Goal: Navigation & Orientation: Find specific page/section

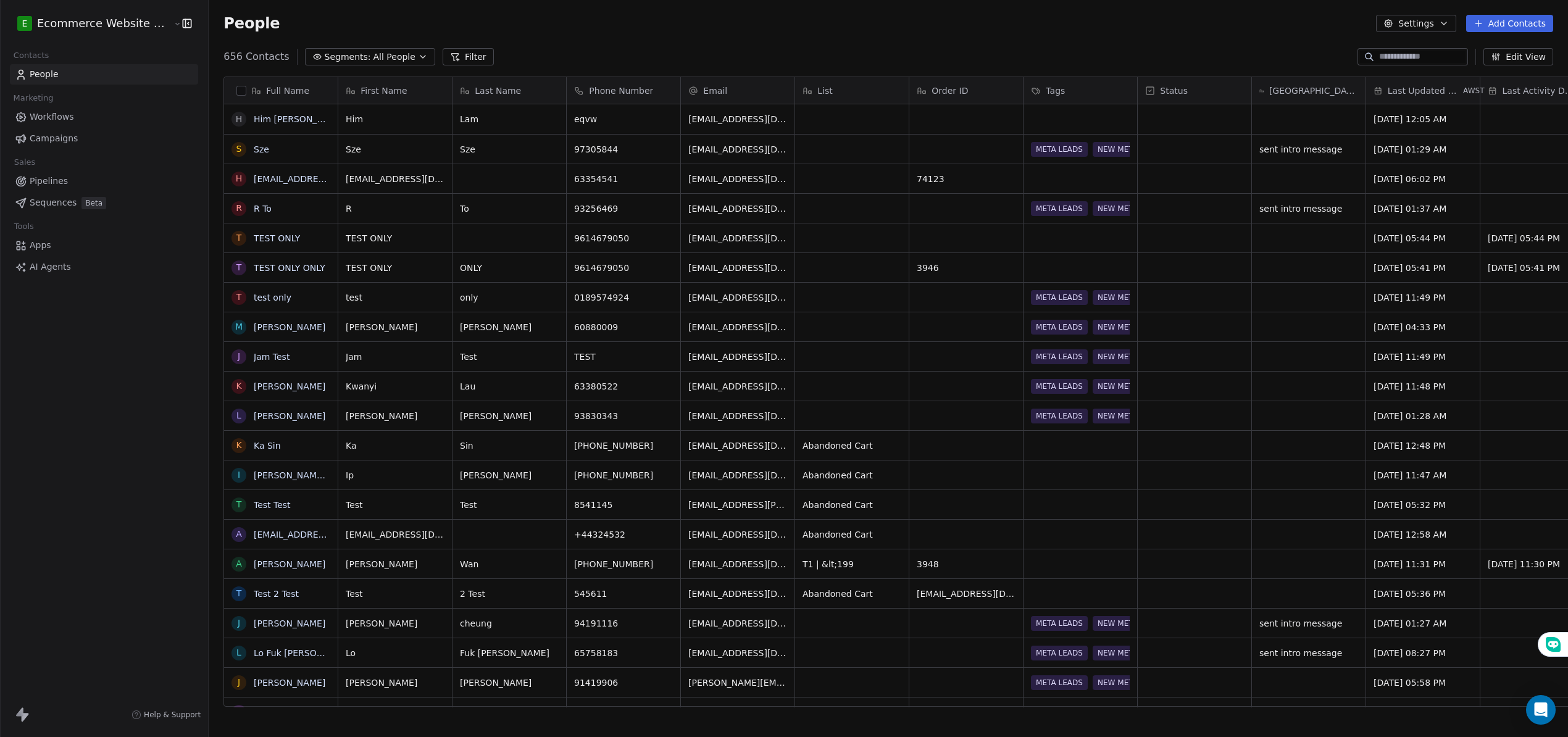
scroll to position [647, 1368]
